Goal: Task Accomplishment & Management: Use online tool/utility

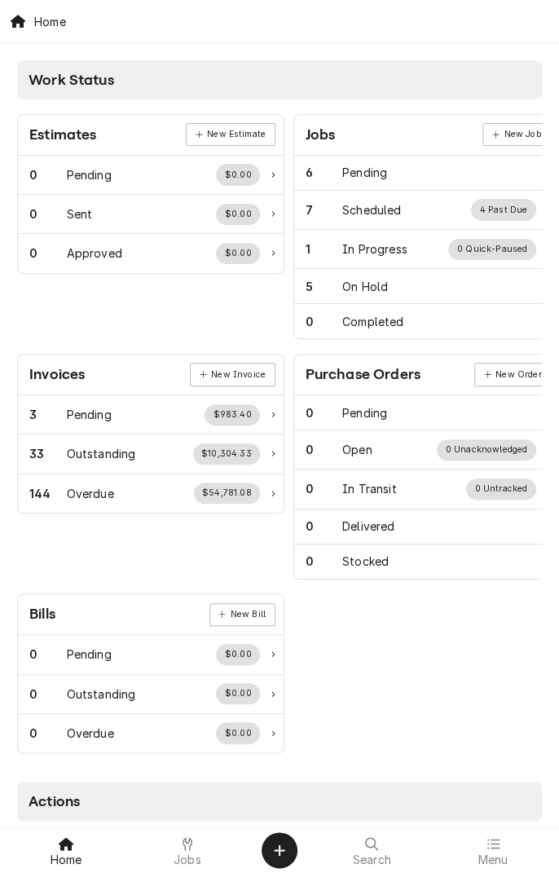
click at [185, 838] on icon at bounding box center [187, 843] width 10 height 13
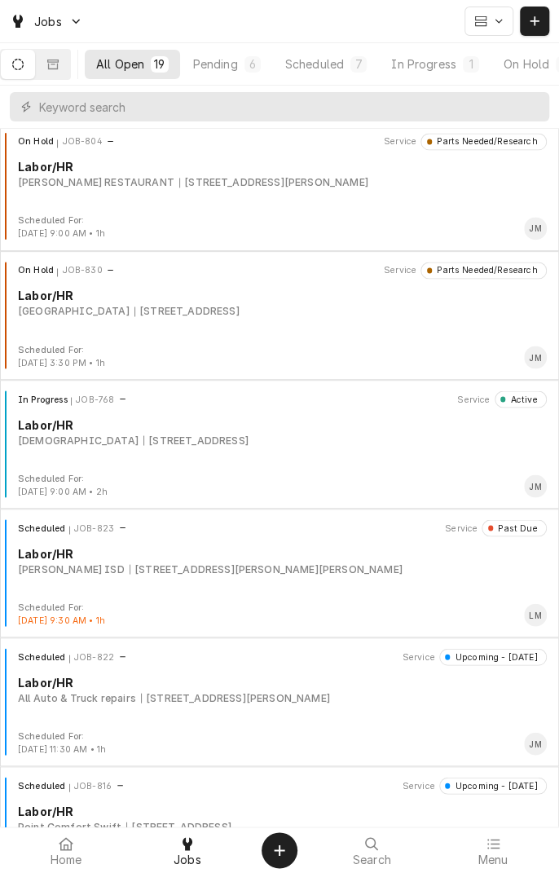
scroll to position [810, 0]
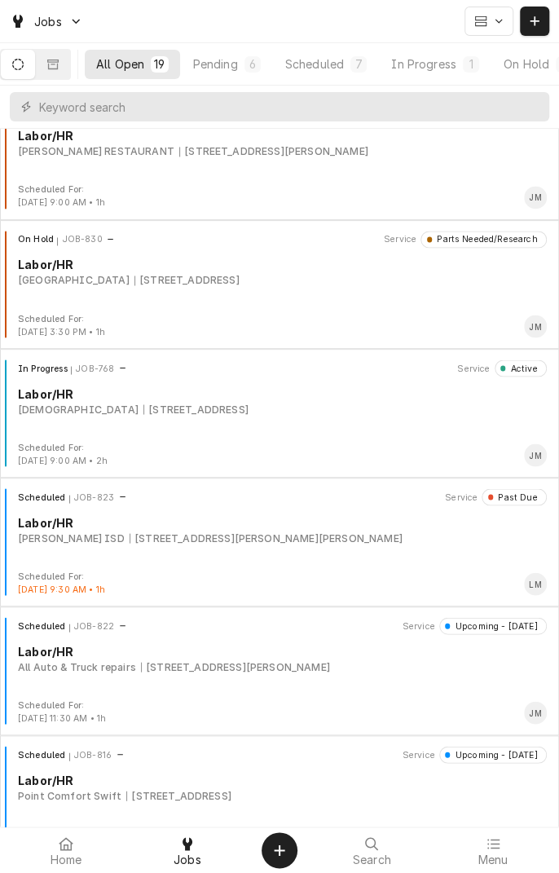
click at [230, 543] on div "[STREET_ADDRESS][PERSON_NAME][PERSON_NAME]" at bounding box center [266, 537] width 273 height 15
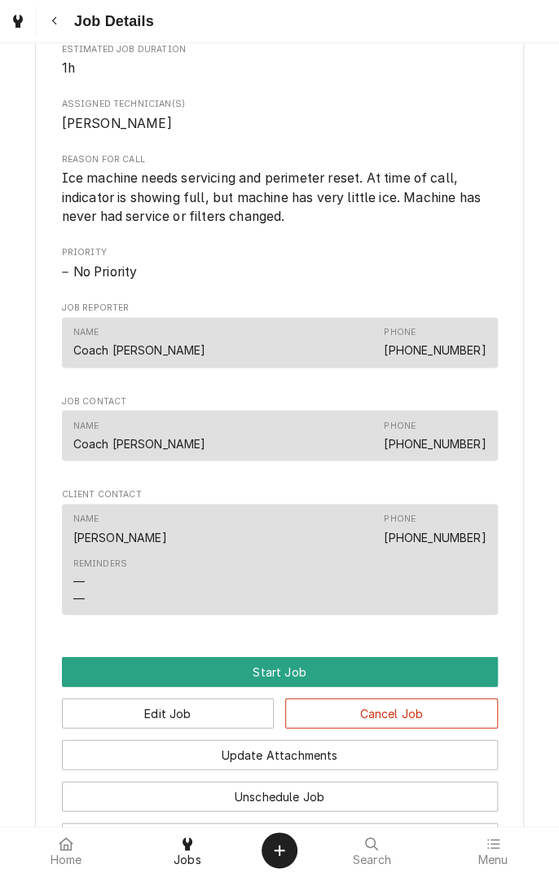
scroll to position [652, 0]
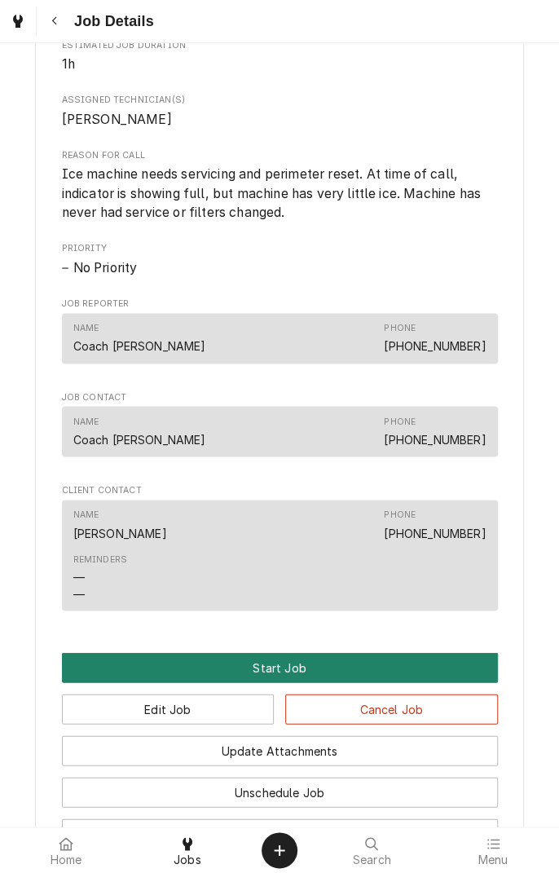
click at [283, 673] on button "Start Job" at bounding box center [280, 667] width 436 height 30
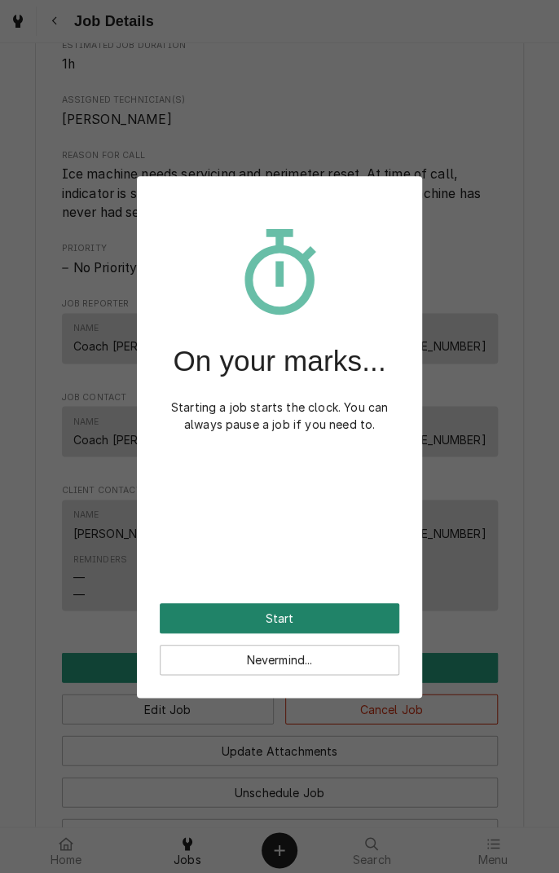
click at [316, 617] on button "Start" at bounding box center [280, 618] width 240 height 30
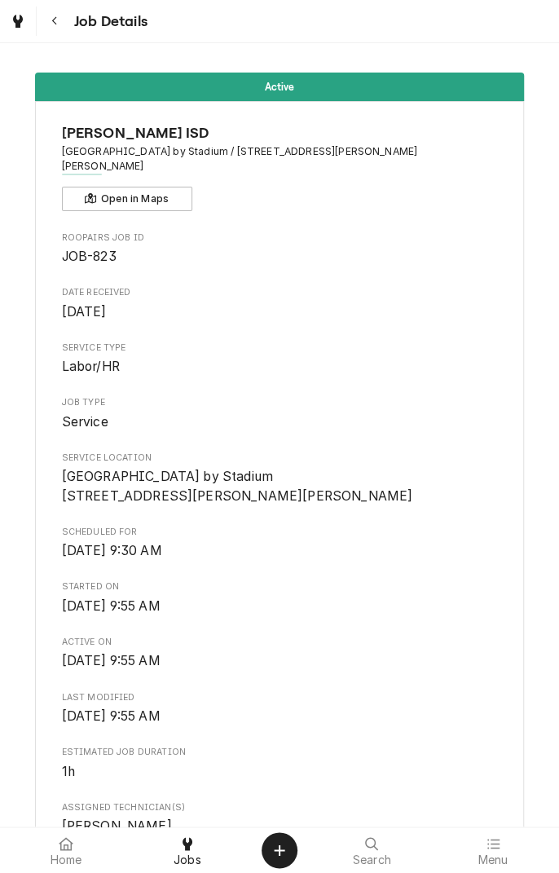
click at [557, 864] on div "Home Jobs Search Menu" at bounding box center [279, 850] width 559 height 46
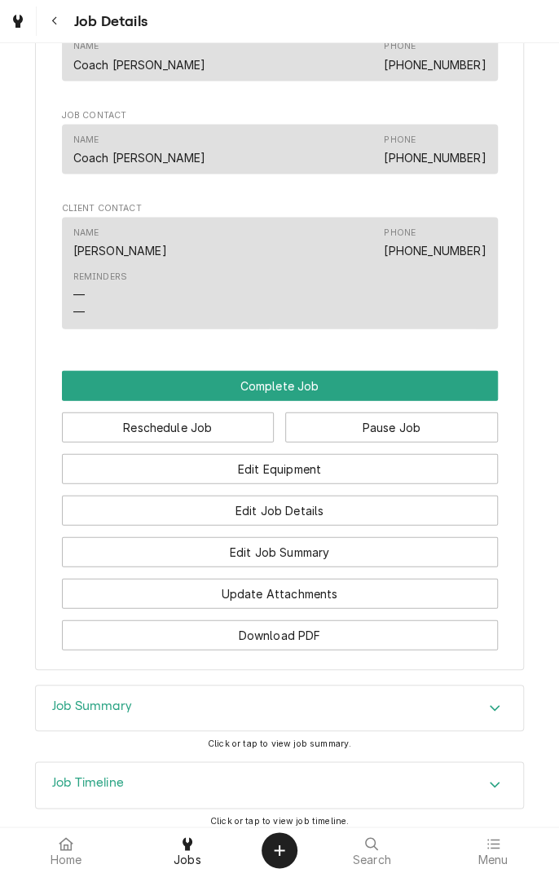
scroll to position [1080, 0]
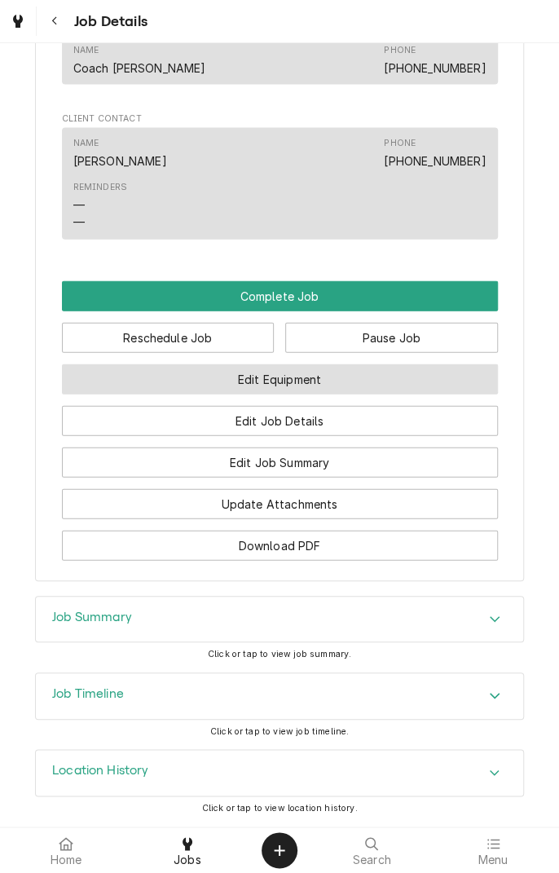
click at [350, 382] on button "Edit Equipment" at bounding box center [280, 379] width 436 height 30
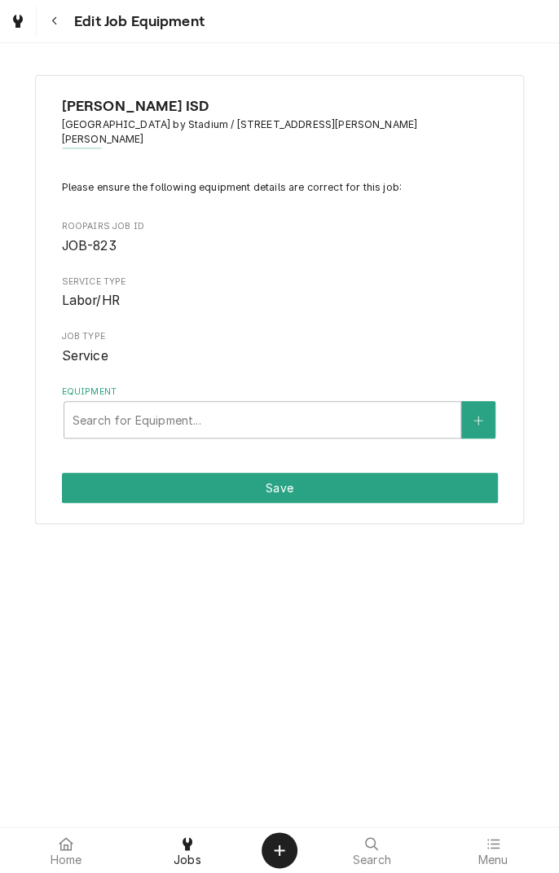
click at [56, 35] on button "Navigate back" at bounding box center [54, 21] width 29 height 29
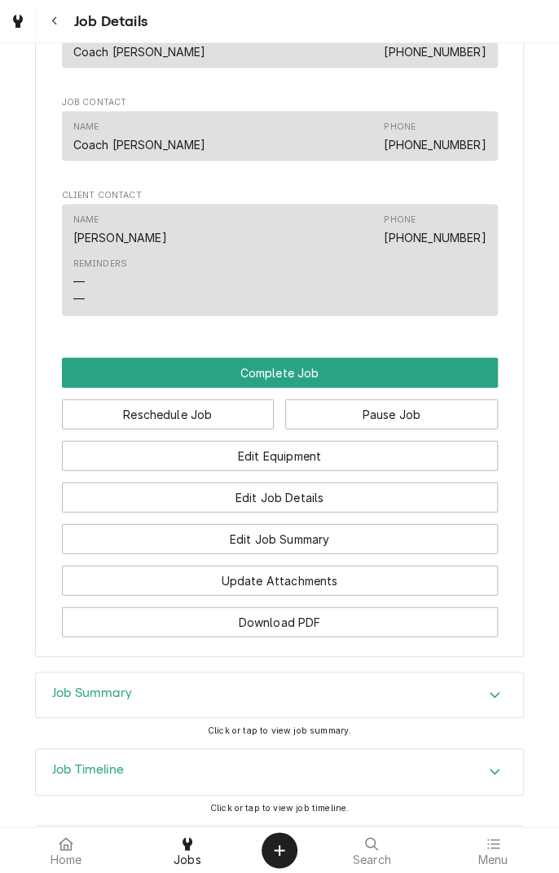
scroll to position [1004, 0]
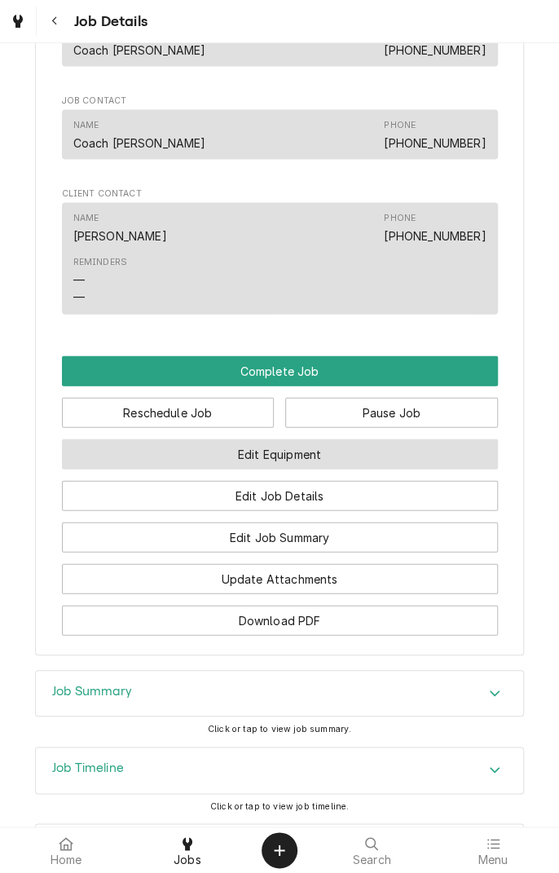
click at [346, 455] on button "Edit Equipment" at bounding box center [280, 453] width 436 height 30
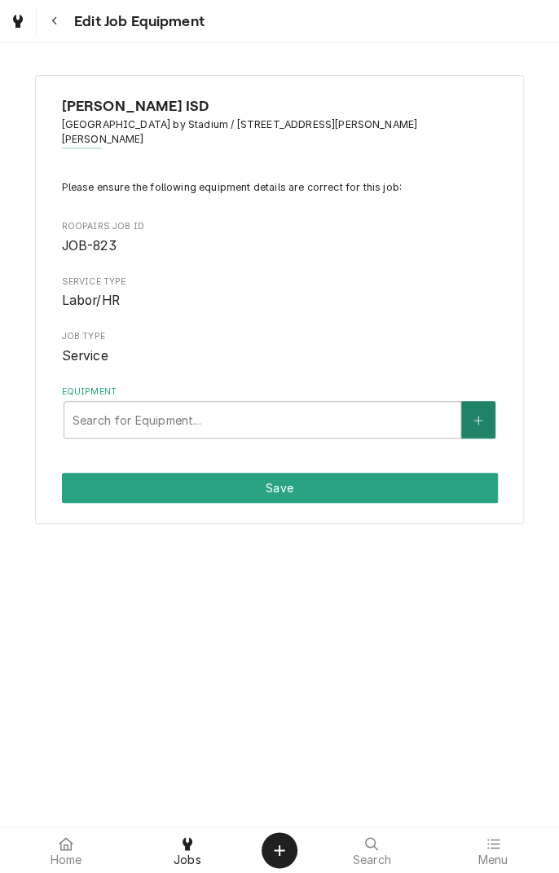
click at [468, 405] on button "Equipment" at bounding box center [478, 419] width 34 height 37
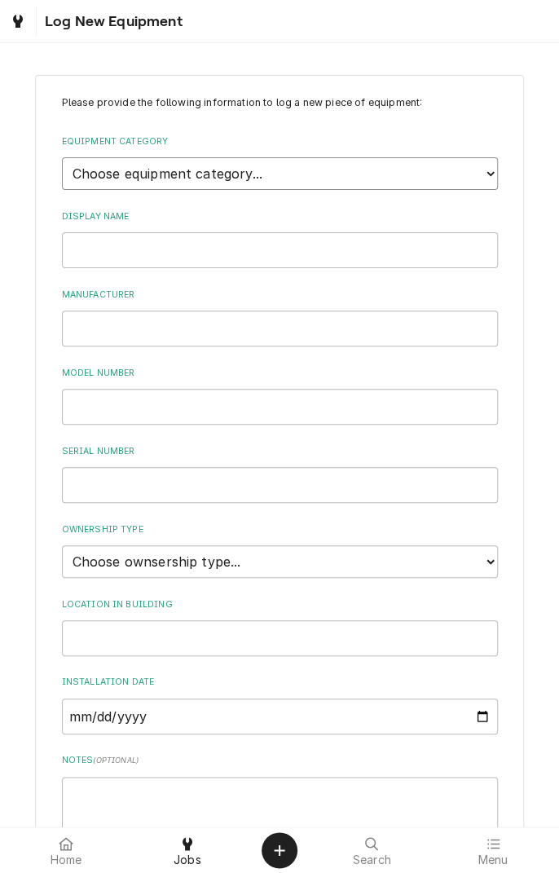
click at [473, 176] on select "Choose equipment category... Cooking Equipment Fryers Ice Machines Ovens and Ra…" at bounding box center [280, 173] width 436 height 33
select select "3"
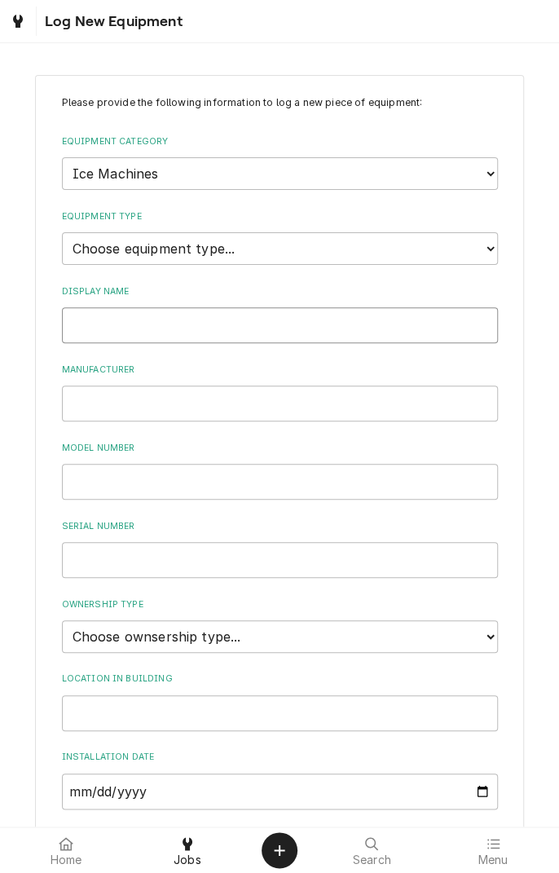
click at [205, 323] on input "Display Name" at bounding box center [280, 325] width 436 height 36
type input "Manitowoc"
click at [212, 402] on input "Manufacturer" at bounding box center [280, 403] width 436 height 36
type input "Manitowoc"
click at [234, 482] on input "Model Number" at bounding box center [280, 482] width 436 height 36
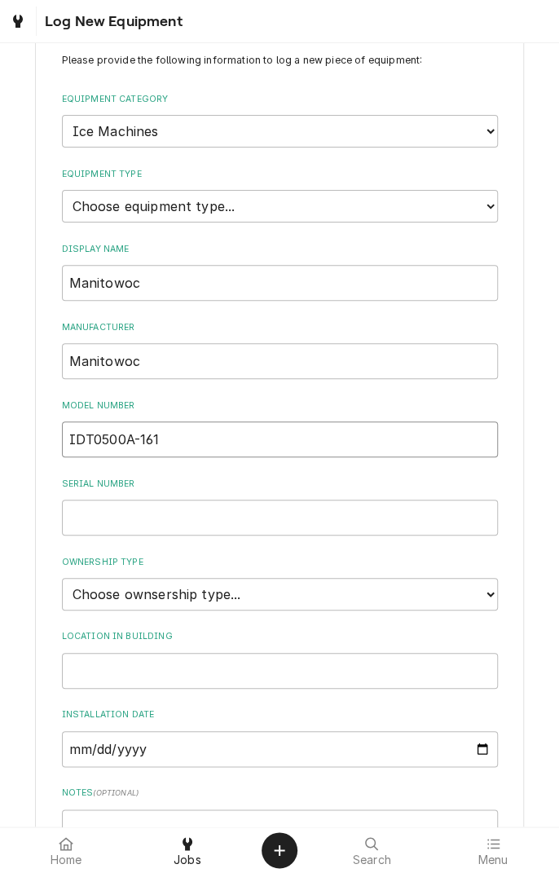
scroll to position [61, 0]
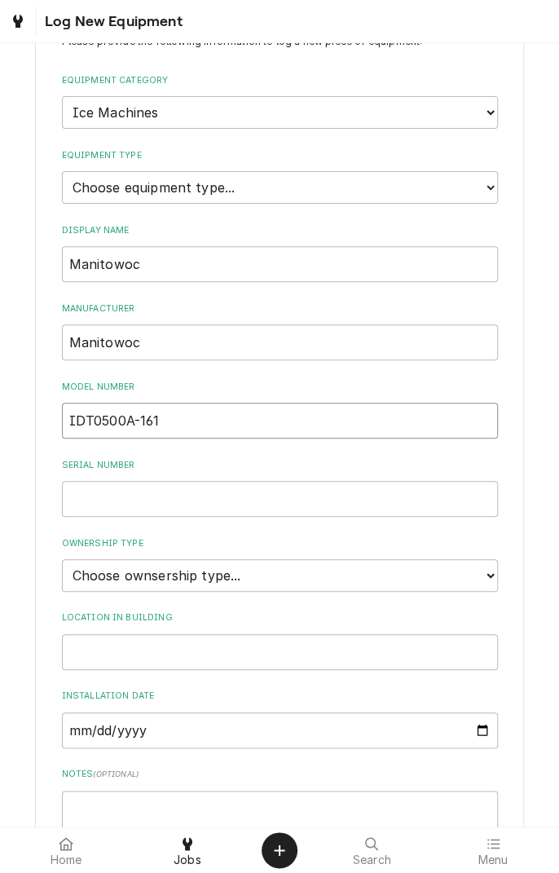
type input "IDT0500A-161"
click at [231, 495] on input "Serial Number" at bounding box center [280, 499] width 436 height 36
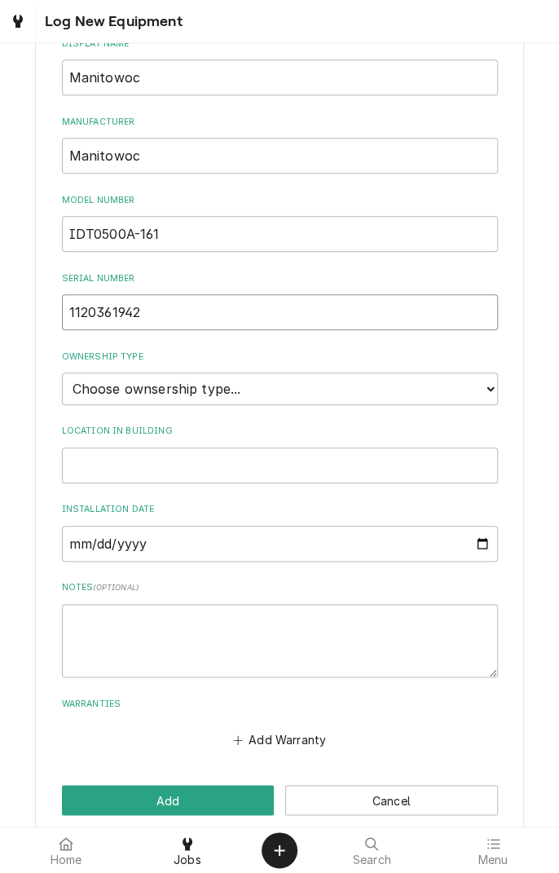
scroll to position [249, 0]
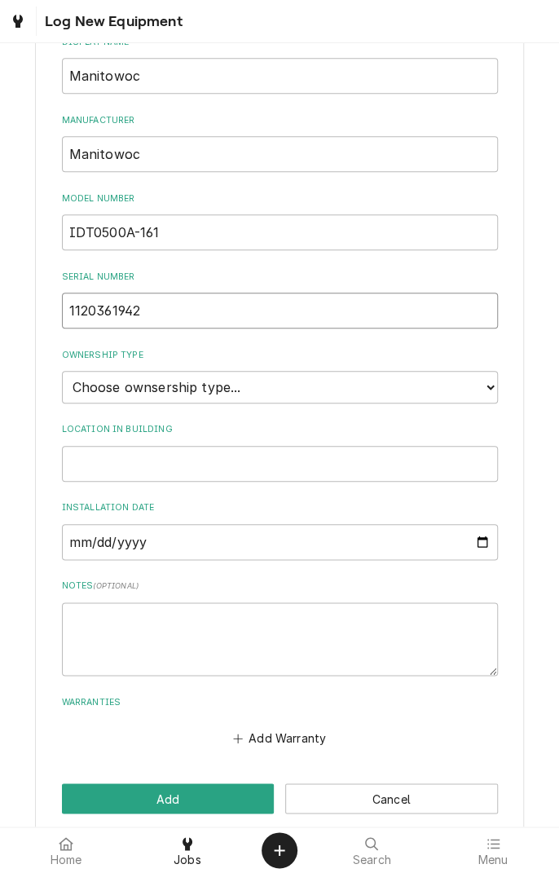
type input "1120361942"
click at [484, 375] on select "Choose ownsership type... Unknown Owned Leased Rented" at bounding box center [280, 387] width 436 height 33
select select "1"
click at [407, 454] on input "Location in Building" at bounding box center [280, 464] width 436 height 36
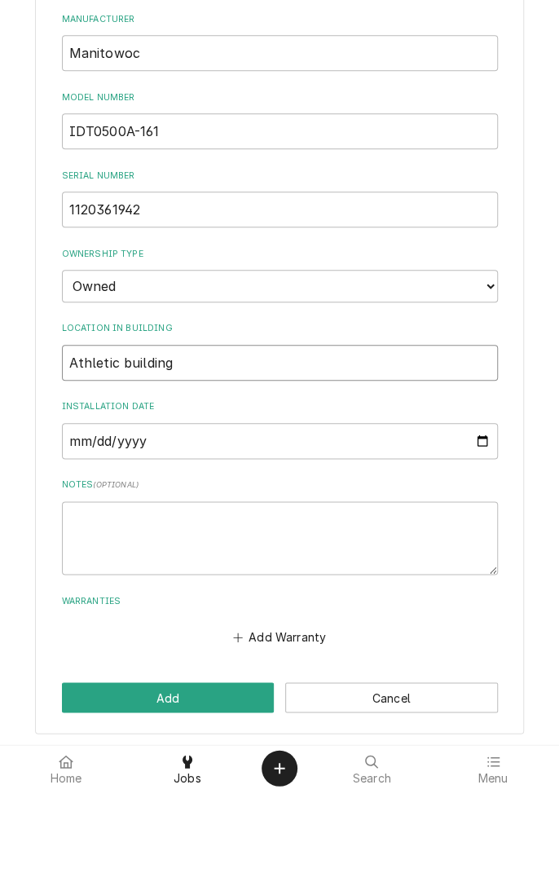
type input "Athletic building"
click at [244, 600] on textarea "Notes ( optional )" at bounding box center [280, 619] width 436 height 73
type textarea "M"
type textarea "x"
type textarea "Mf"
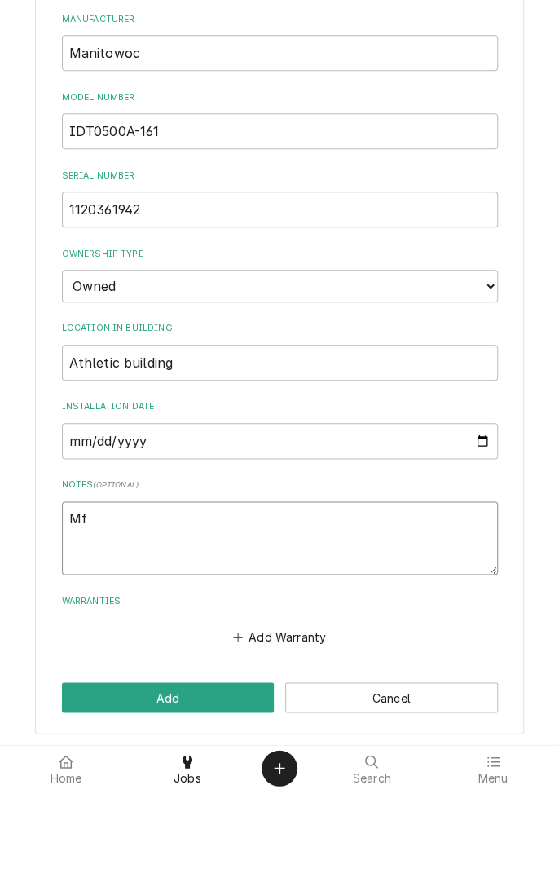
type textarea "x"
type textarea "Mfg"
type textarea "x"
type textarea "Mfg"
type textarea "x"
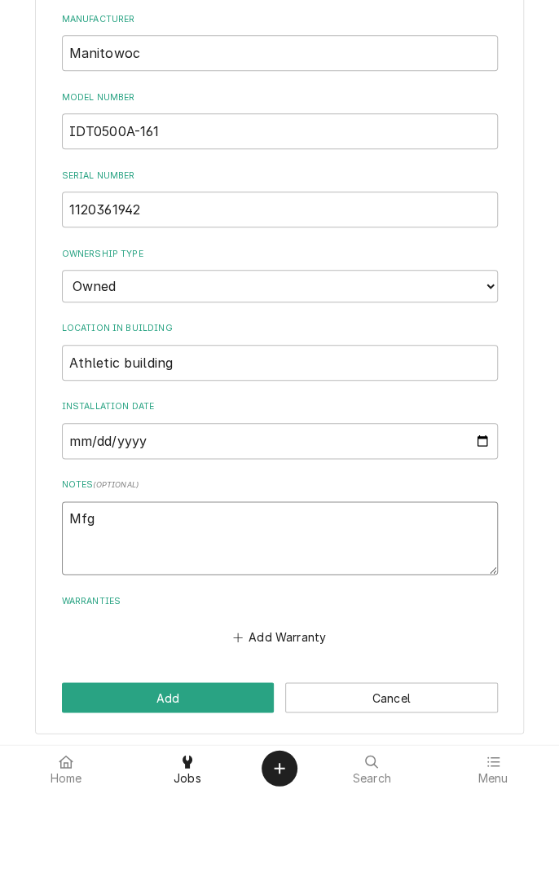
type textarea "Mfg D"
type textarea "x"
type textarea "Mfg Dt"
type textarea "x"
type textarea "Mfg Dt"
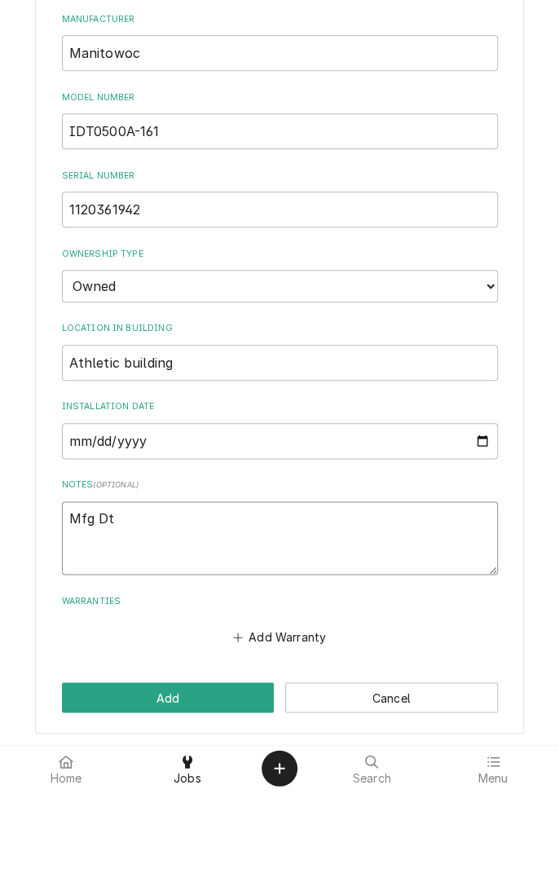
type textarea "x"
type textarea "Mfg Dt 1"
type textarea "x"
type textarea "Mfg Dt 18"
type textarea "x"
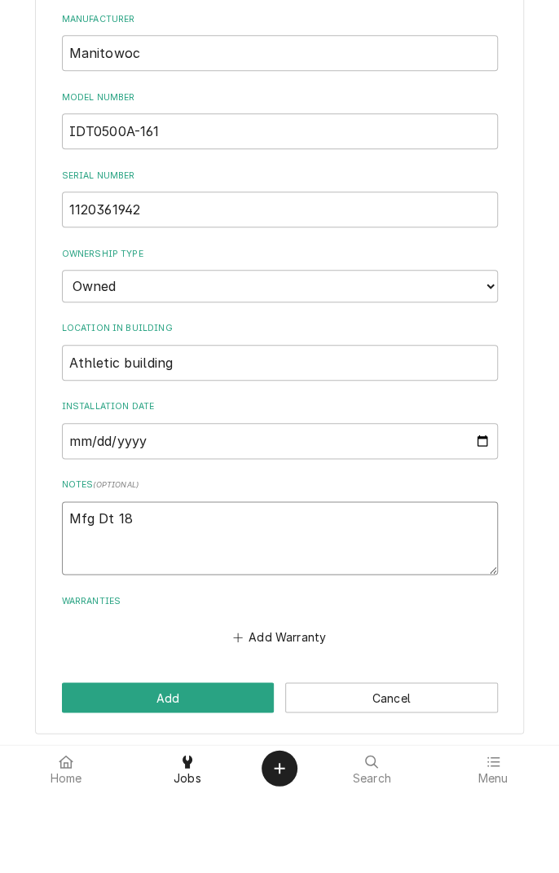
type textarea "Mfg Dt 180"
type textarea "x"
type textarea "Mfg Dt 1801"
type textarea "x"
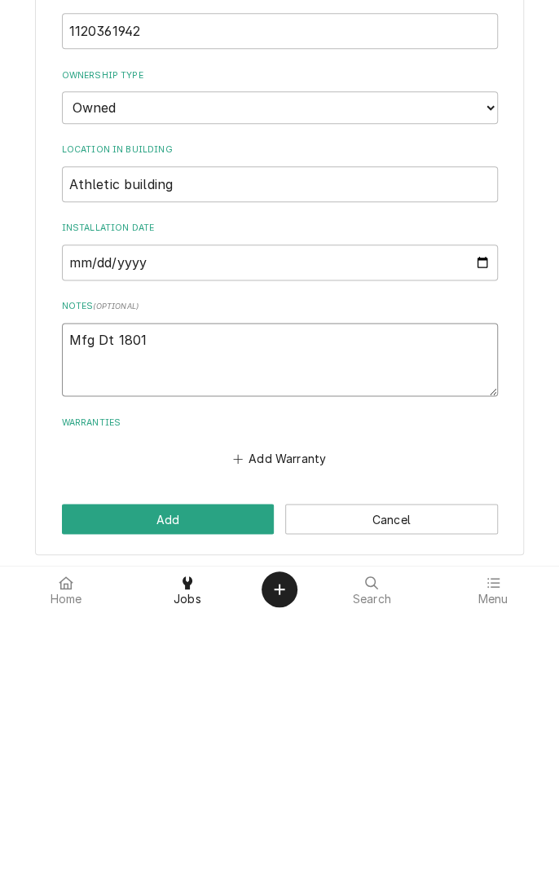
type textarea "Mfg Dt 1801"
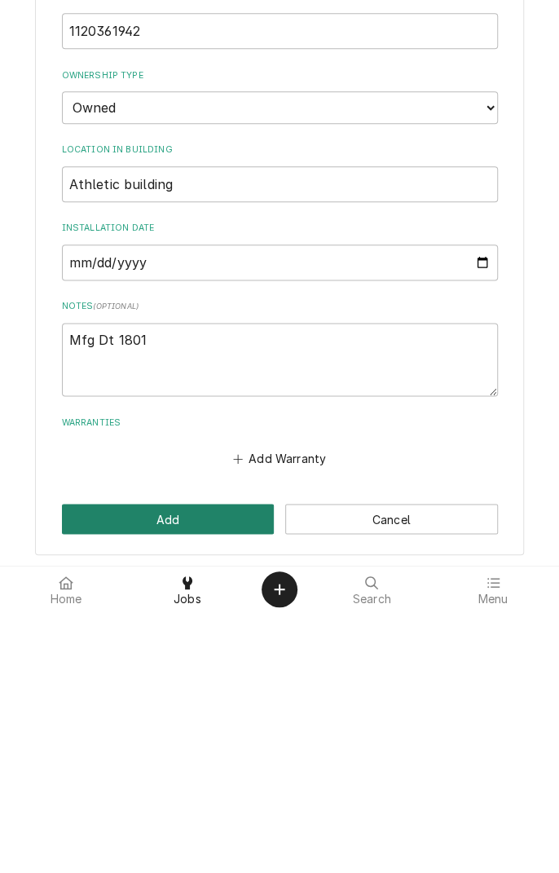
click at [183, 779] on button "Add" at bounding box center [168, 779] width 213 height 30
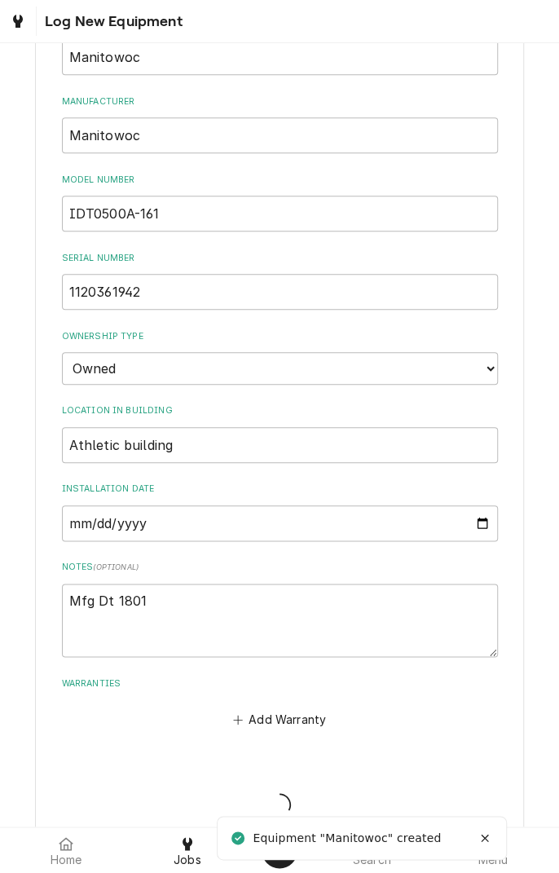
type textarea "x"
